Goal: Information Seeking & Learning: Learn about a topic

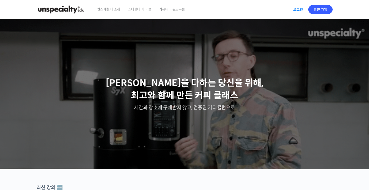
click at [295, 11] on link "로그인" at bounding box center [298, 10] width 16 height 12
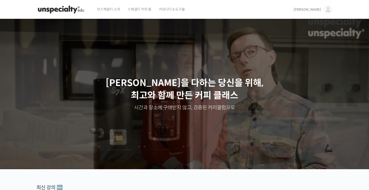
click at [314, 12] on link "[PERSON_NAME]" at bounding box center [313, 9] width 39 height 19
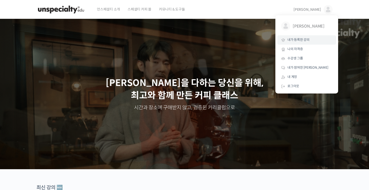
click at [298, 40] on span "내가 등록한 강의" at bounding box center [299, 40] width 22 height 4
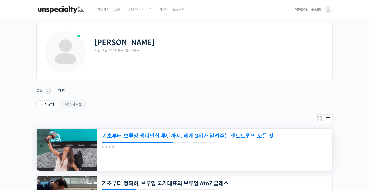
click at [118, 133] on link "기초부터 브루잉 챔피언십 루틴까지, 세계 3위가 알려주는 핸드드립의 모든 것" at bounding box center [192, 136] width 180 height 7
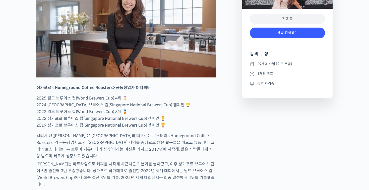
scroll to position [281, 0]
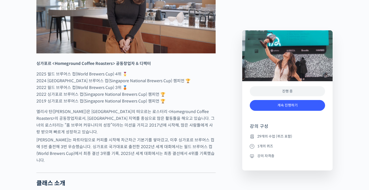
click at [259, 114] on div "계속 진행하기" at bounding box center [287, 108] width 75 height 21
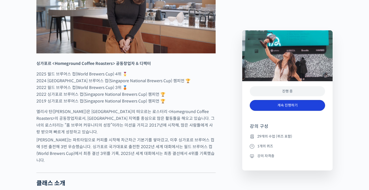
click at [261, 108] on link "계속 진행하기" at bounding box center [287, 105] width 75 height 11
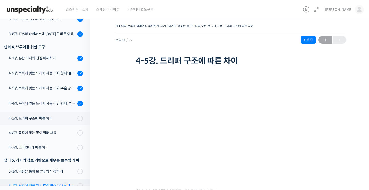
scroll to position [280, 0]
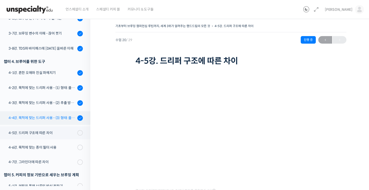
click at [40, 113] on link "4-4강. 목적에 맞는 드리퍼 사용 - (3) 형태: 플라스틱, 유리, 세라믹, 메탈" at bounding box center [43, 119] width 93 height 14
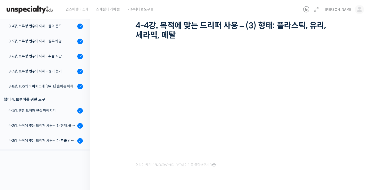
scroll to position [6, 0]
